Goal: Transaction & Acquisition: Subscribe to service/newsletter

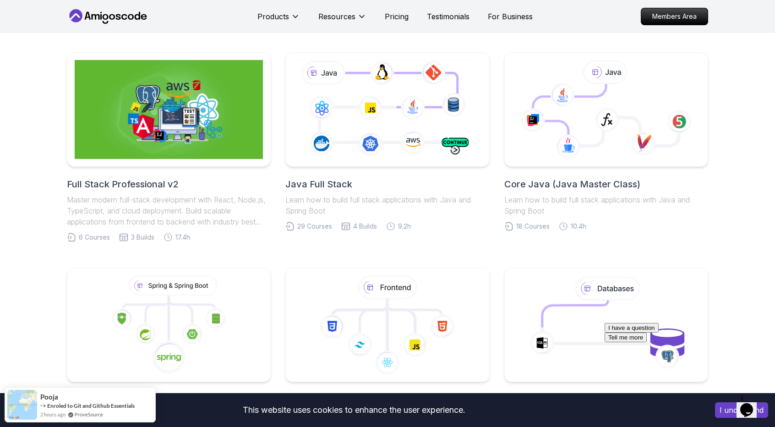
scroll to position [321, 0]
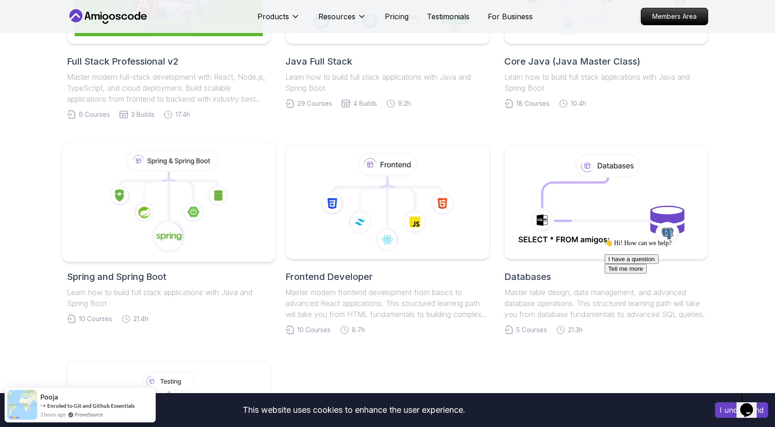
click at [243, 217] on icon at bounding box center [169, 202] width 198 height 104
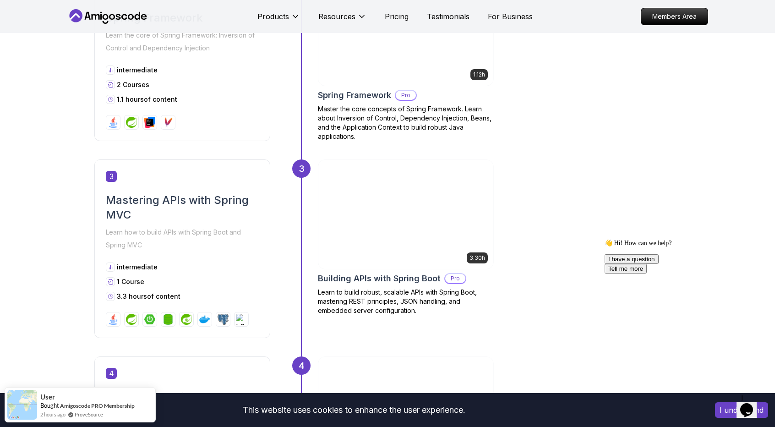
scroll to position [779, 0]
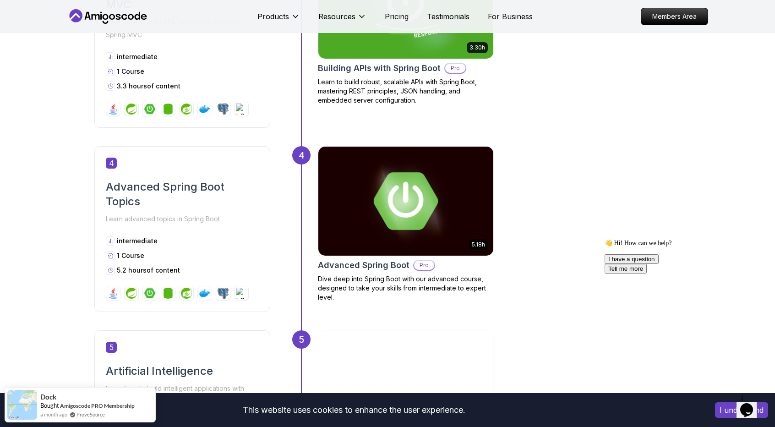
scroll to position [825, 0]
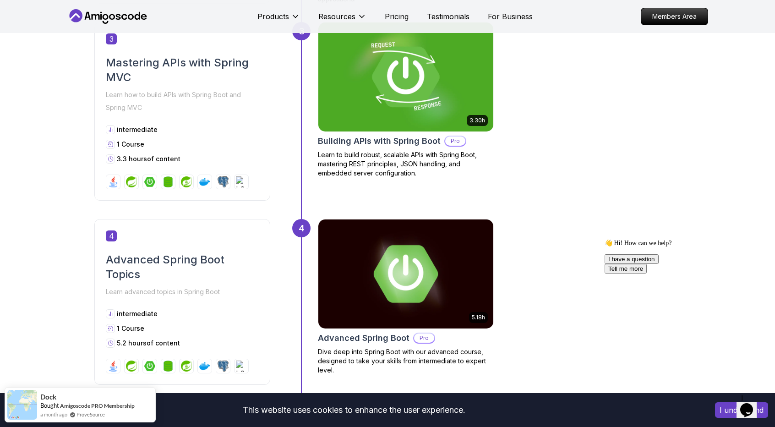
click at [457, 139] on p "Pro" at bounding box center [455, 141] width 20 height 9
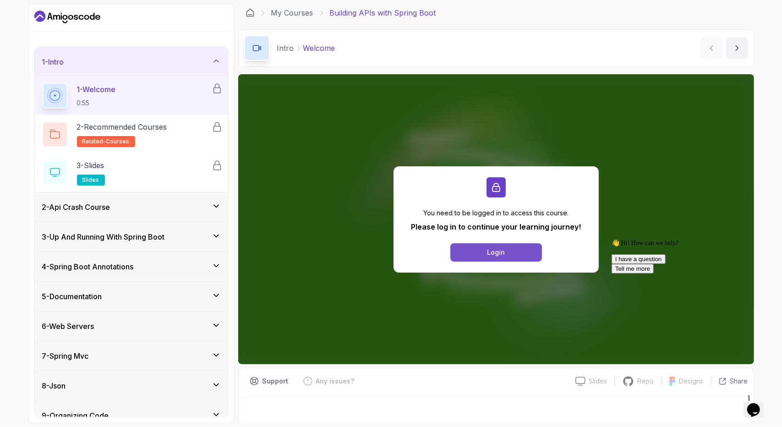
scroll to position [4, 0]
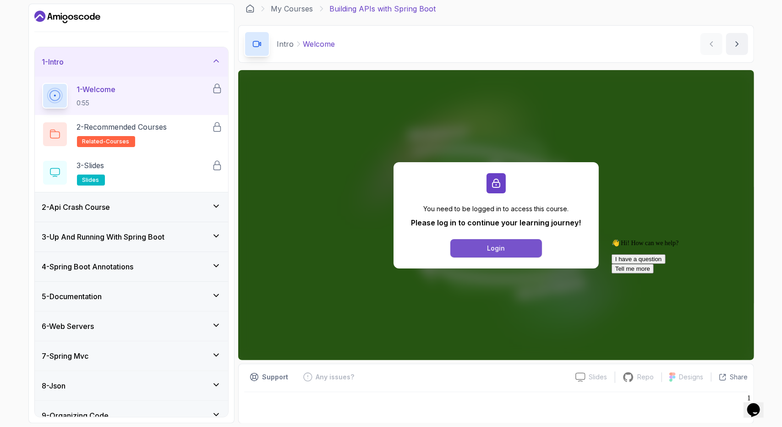
click at [489, 253] on button "Login" at bounding box center [496, 248] width 92 height 18
click at [740, 247] on div "👋 Hi! How can we help? I have a question Tell me more" at bounding box center [693, 256] width 165 height 34
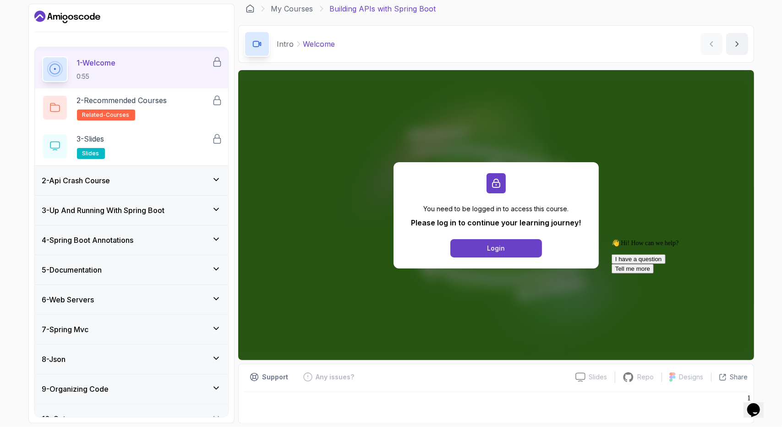
scroll to position [0, 0]
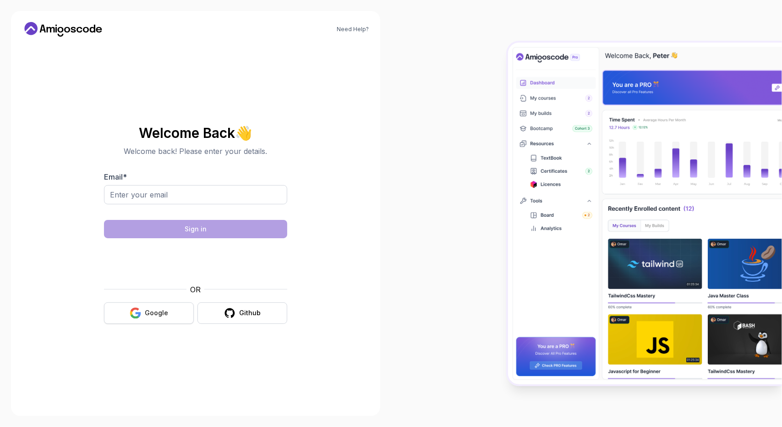
click at [158, 314] on div "Google" at bounding box center [156, 312] width 23 height 9
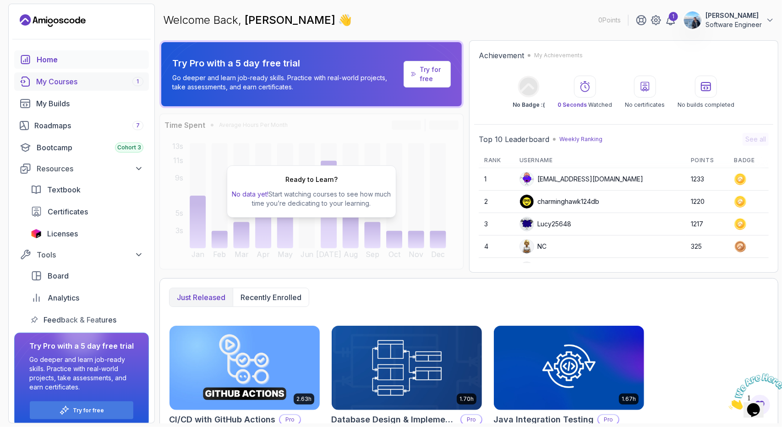
click at [87, 85] on div "My Courses 1" at bounding box center [89, 81] width 107 height 11
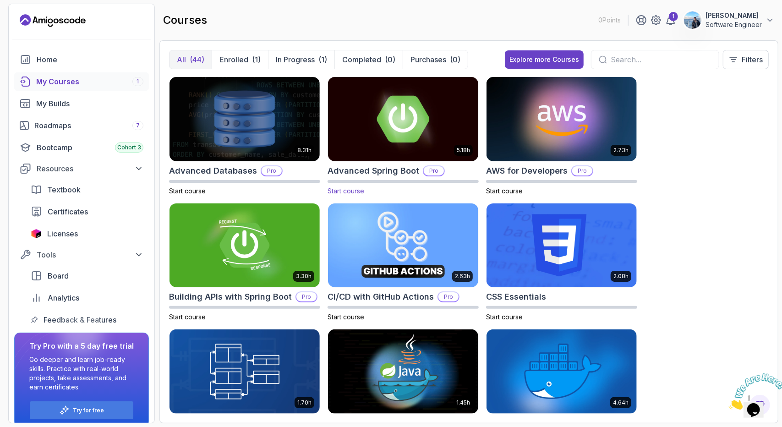
click at [432, 165] on div "Pro" at bounding box center [434, 170] width 22 height 11
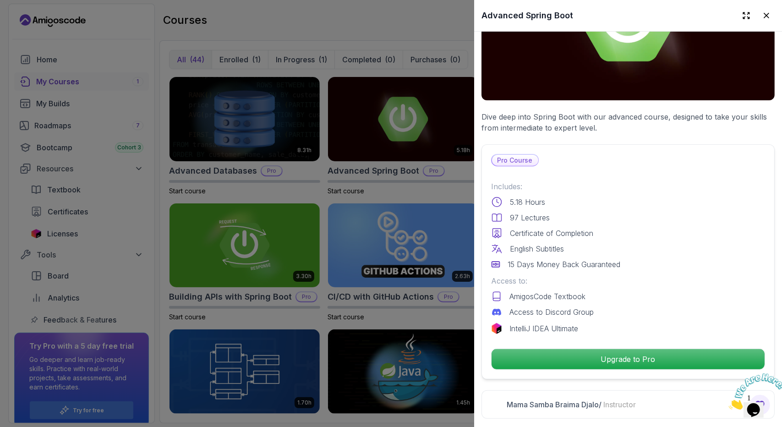
scroll to position [229, 0]
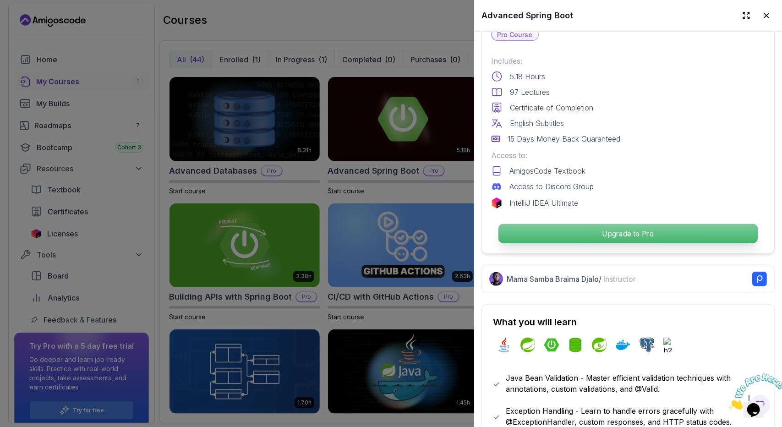
click at [603, 227] on p "Upgrade to Pro" at bounding box center [628, 233] width 259 height 19
